Goal: Information Seeking & Learning: Learn about a topic

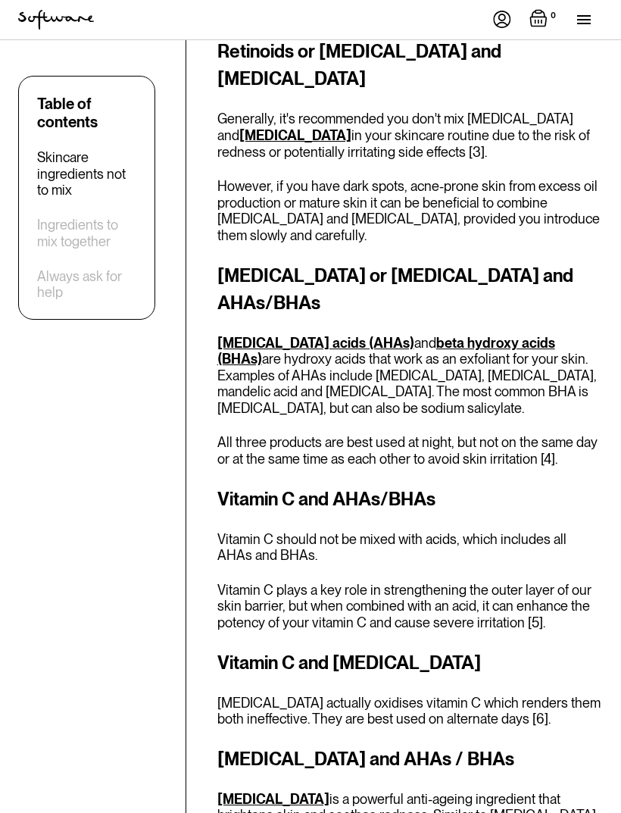
scroll to position [1707, 0]
click at [359, 335] on link "[MEDICAL_DATA] acids (AHAs)" at bounding box center [315, 343] width 197 height 16
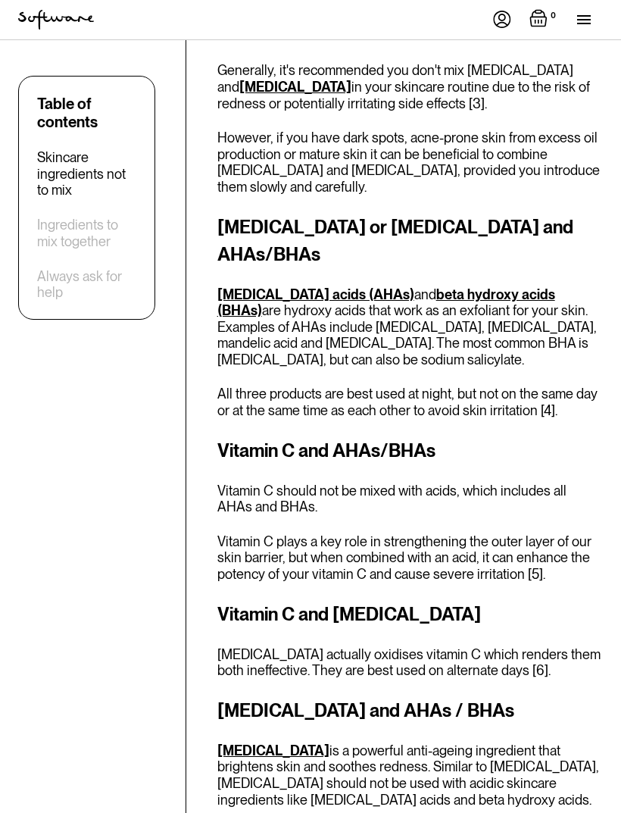
click at [513, 286] on link "beta hydroxy acids (BHAs)" at bounding box center [386, 302] width 338 height 33
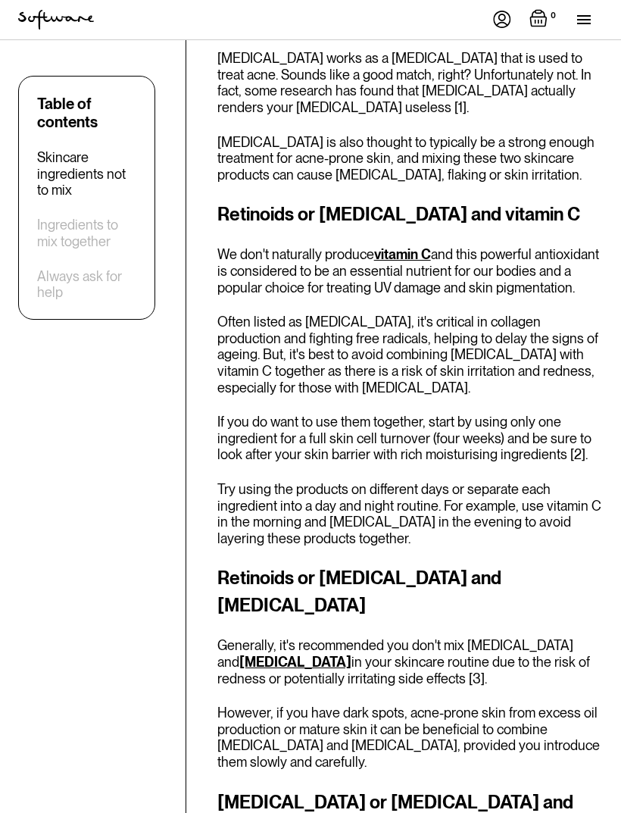
scroll to position [1169, 0]
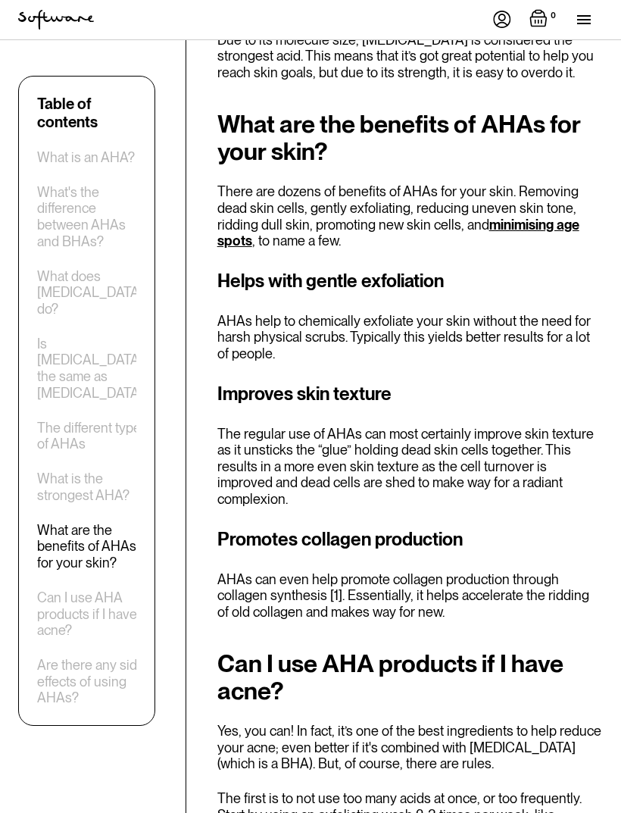
scroll to position [3076, 0]
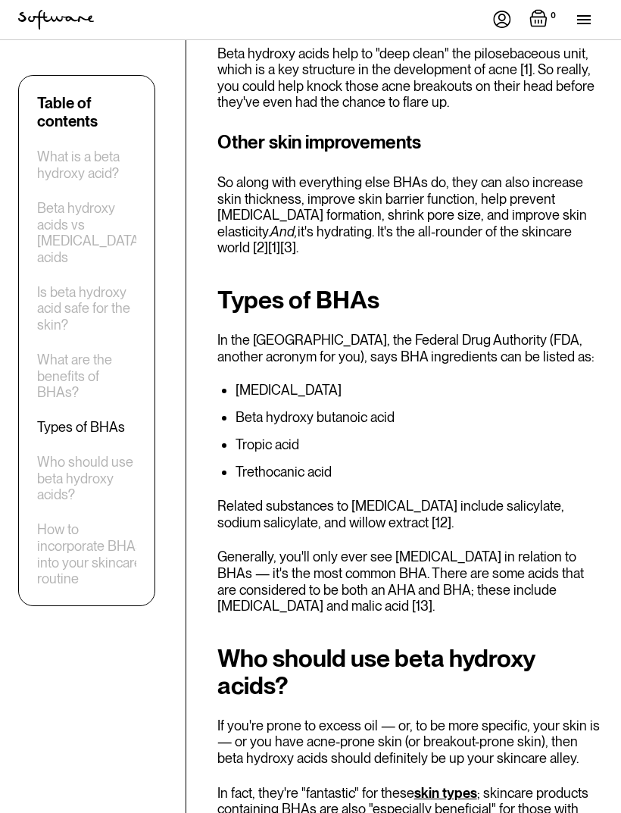
scroll to position [2933, 0]
